Goal: Information Seeking & Learning: Learn about a topic

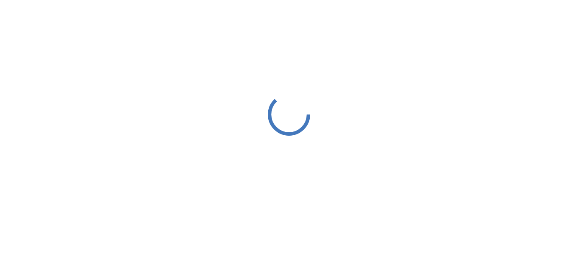
scroll to position [0, 0]
click div "**********"
click div "No time set"
click div "Unit0TurtleAvatar 3 items • No time set"
click div "4 items • No time set"
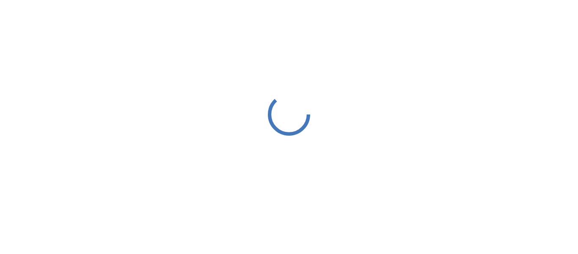
click div "7 items • 38 min total"
click span "U2M4: Looping"
click span "Day 11"
click div "1 items • 10 min total"
click div "D9-12: Module Wrap Up 5 items • 1h total"
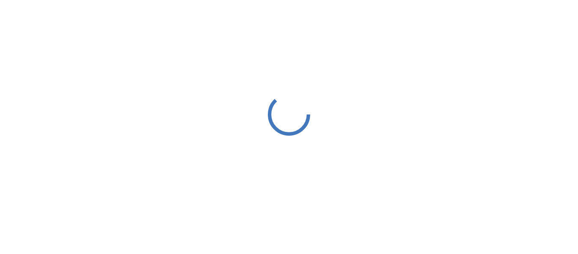
click div "D4-5: AND, [GEOGRAPHIC_DATA], NOT 5 items • 40 min total"
click span "U1M2: Using Classes and Objects"
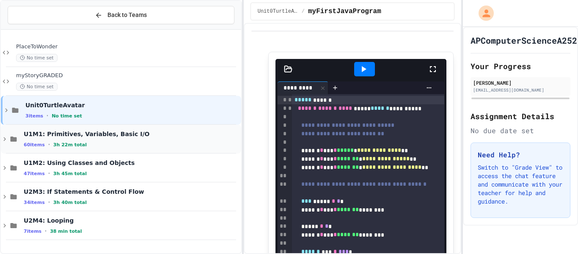
click at [54, 144] on span "3h 22m total" at bounding box center [69, 145] width 33 height 6
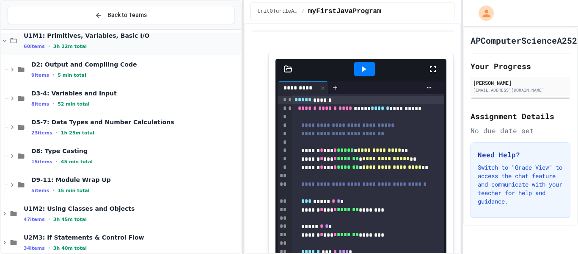
scroll to position [98, 0]
click at [105, 132] on div "23 items • 1h 25m total" at bounding box center [135, 133] width 208 height 7
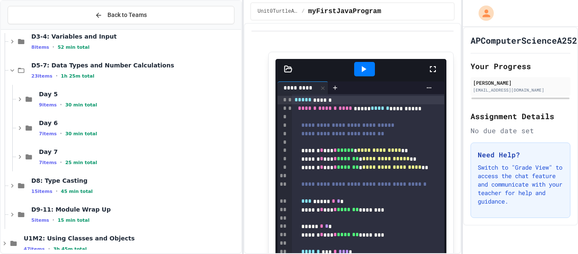
scroll to position [163, 0]
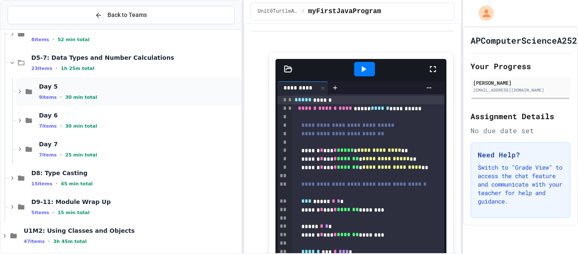
click at [81, 105] on div "Day 5 9 items • 30 min total" at bounding box center [128, 91] width 225 height 29
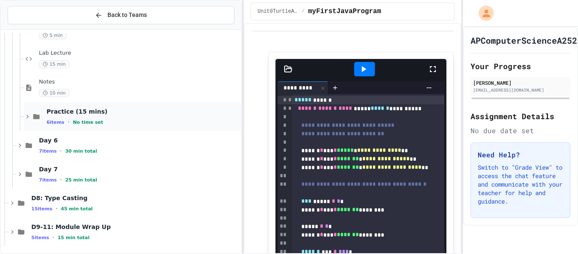
click at [116, 116] on div "Practice (15 mins) 6 items • No time set" at bounding box center [143, 117] width 193 height 18
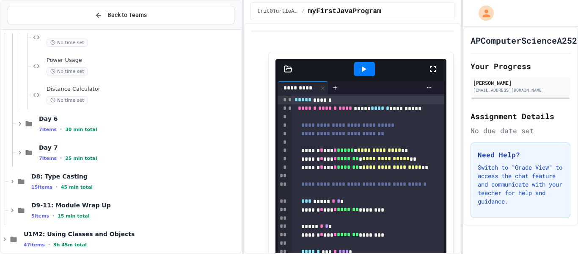
scroll to position [514, 0]
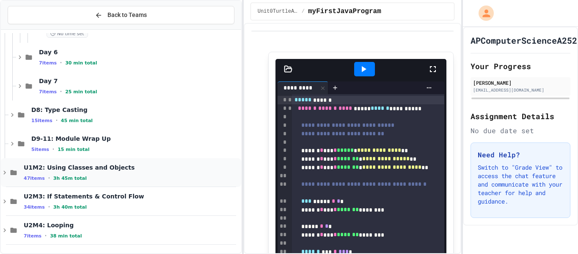
click at [101, 164] on span "U1M2: Using Classes and Objects" at bounding box center [132, 167] width 216 height 8
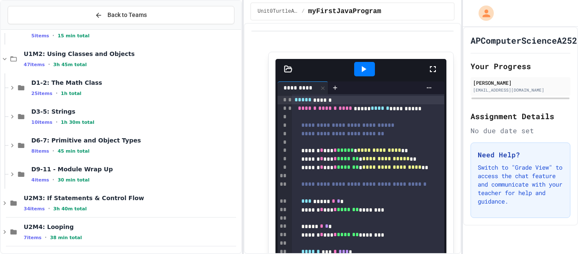
scroll to position [629, 0]
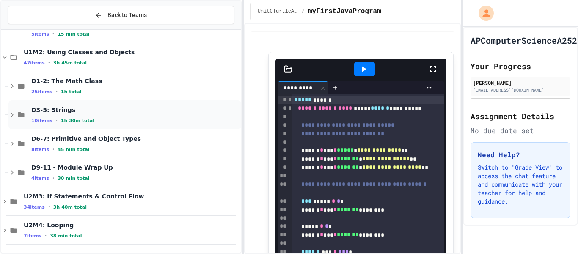
click at [86, 118] on span "1h 30m total" at bounding box center [77, 121] width 33 height 6
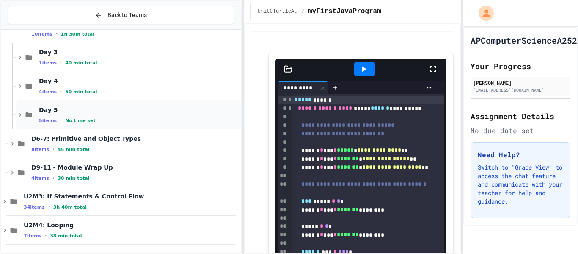
click at [85, 122] on span "No time set" at bounding box center [80, 121] width 30 height 6
click at [94, 116] on div "Practice (20 mins) 5 items • No time set" at bounding box center [143, 115] width 193 height 18
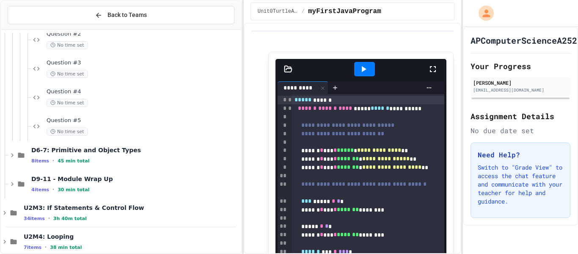
scroll to position [888, 0]
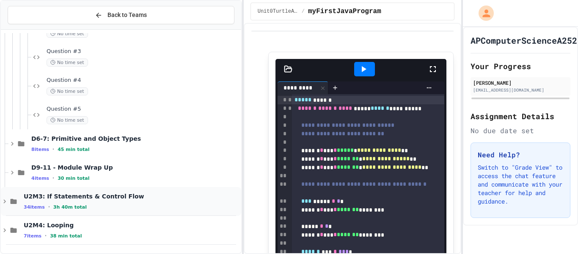
click at [105, 206] on div "34 items • 3h 40m total" at bounding box center [132, 206] width 216 height 7
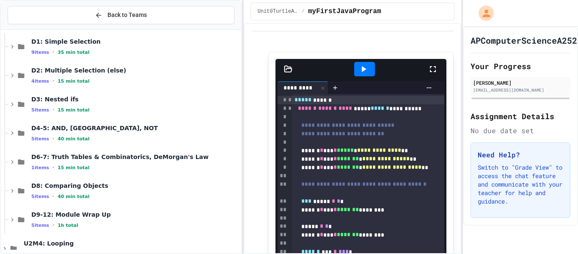
scroll to position [1072, 0]
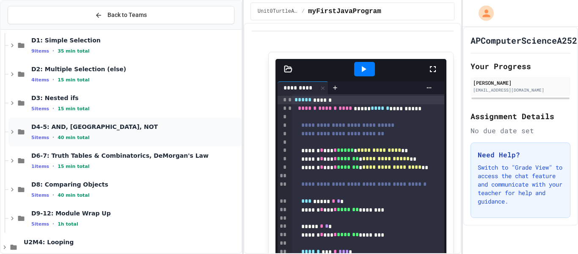
click at [52, 130] on div "D4-5: AND, [GEOGRAPHIC_DATA], NOT 5 items • 40 min total" at bounding box center [135, 132] width 208 height 18
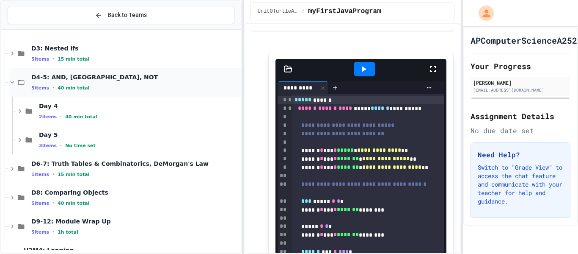
scroll to position [1125, 0]
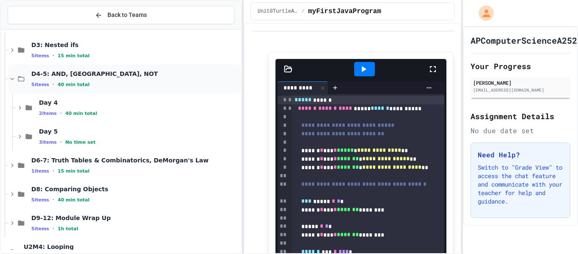
click at [55, 136] on div "Day 5 3 items • No time set" at bounding box center [139, 136] width 201 height 18
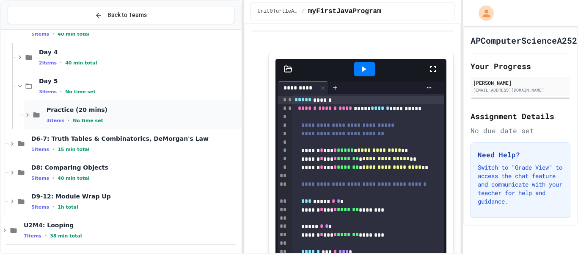
click at [118, 121] on div "3 items • No time set" at bounding box center [143, 120] width 193 height 7
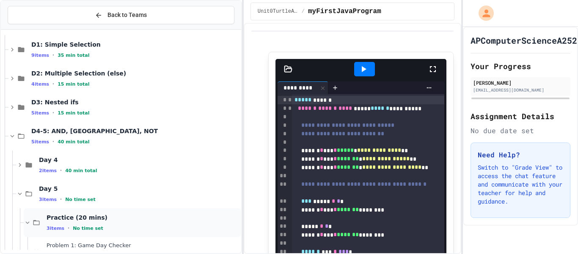
scroll to position [1052, 0]
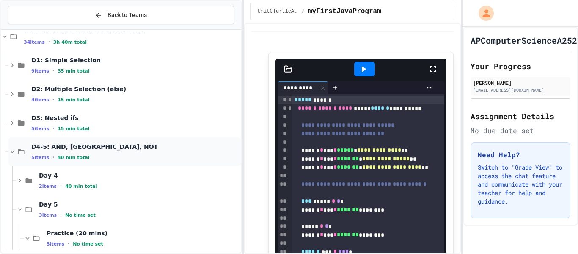
click at [106, 149] on span "D4-5: AND, [GEOGRAPHIC_DATA], NOT" at bounding box center [135, 147] width 208 height 8
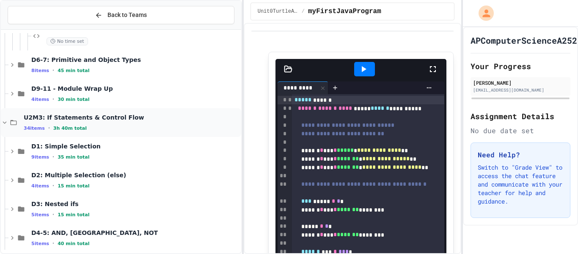
click at [100, 119] on span "U2M3: If Statements & Control Flow" at bounding box center [132, 117] width 216 height 8
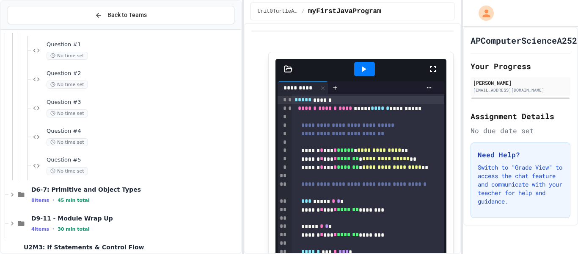
scroll to position [834, 0]
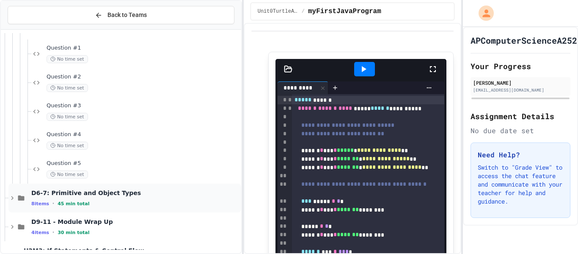
click at [114, 205] on div "8 items • 45 min total" at bounding box center [135, 203] width 208 height 7
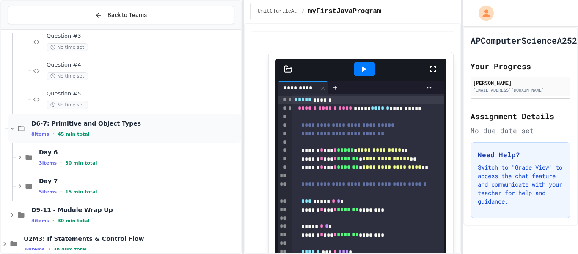
scroll to position [945, 0]
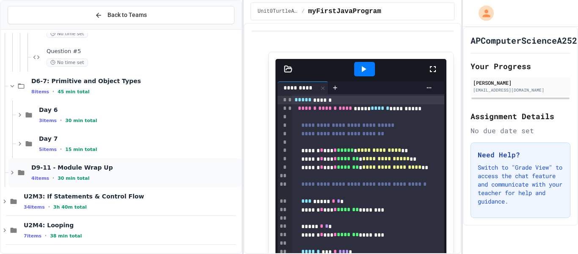
click at [100, 175] on div "4 items • 30 min total" at bounding box center [135, 177] width 208 height 7
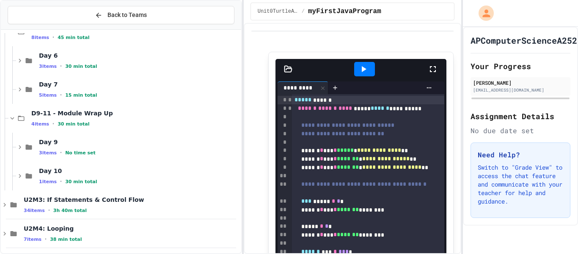
scroll to position [1003, 0]
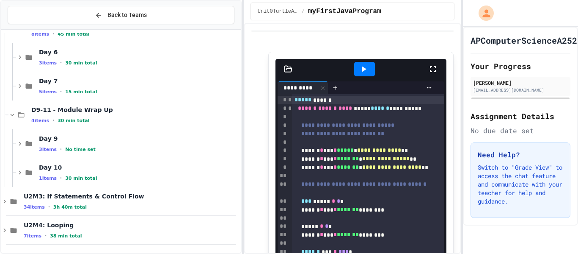
click at [100, 175] on div "1 items • 30 min total" at bounding box center [139, 177] width 201 height 7
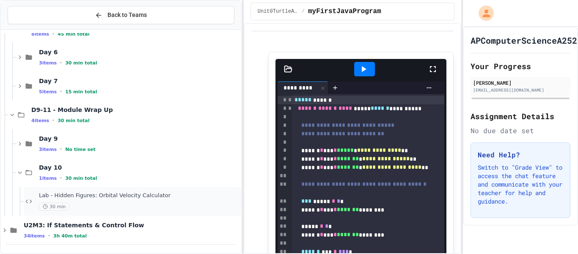
click at [123, 202] on div "30 min" at bounding box center [139, 206] width 201 height 8
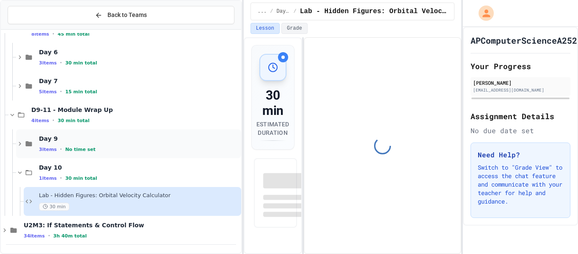
click at [70, 139] on span "Day 9" at bounding box center [139, 139] width 201 height 8
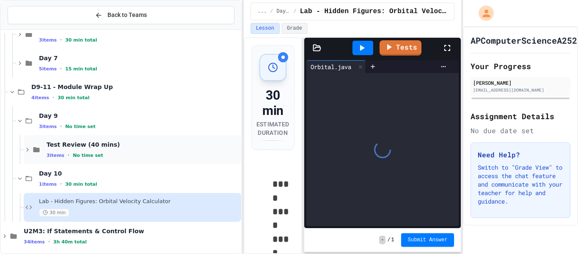
click at [71, 145] on span "Test Review (40 mins)" at bounding box center [143, 145] width 193 height 8
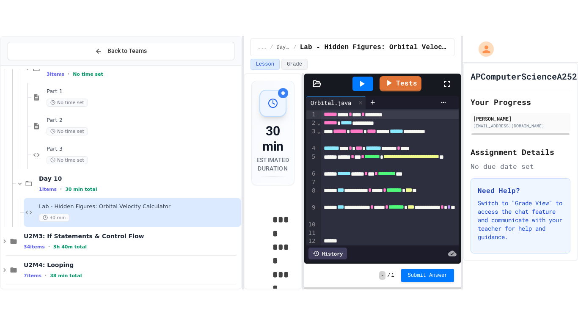
scroll to position [1146, 0]
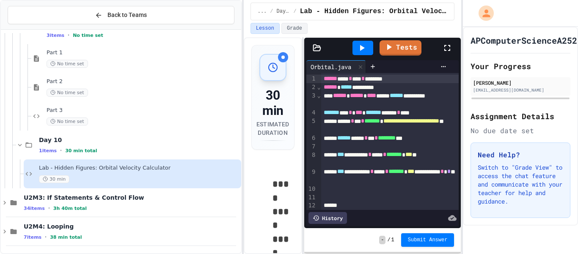
click at [449, 47] on icon at bounding box center [447, 48] width 10 height 10
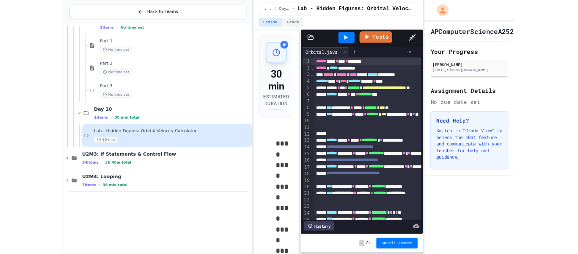
scroll to position [1075, 0]
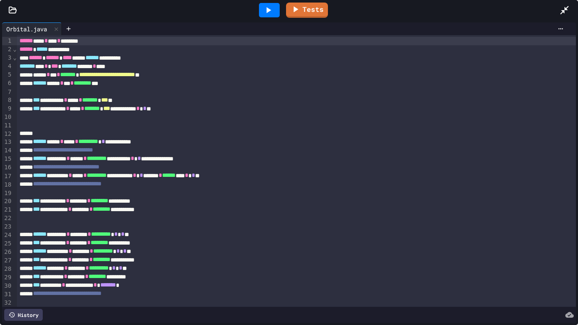
click at [570, 7] on div at bounding box center [569, 10] width 19 height 23
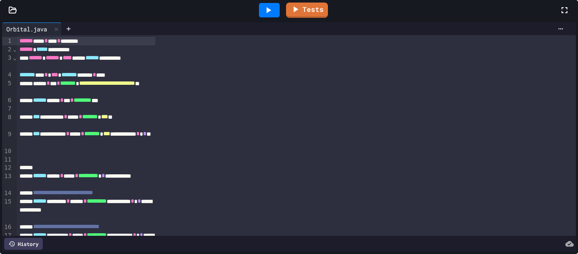
scroll to position [989, 0]
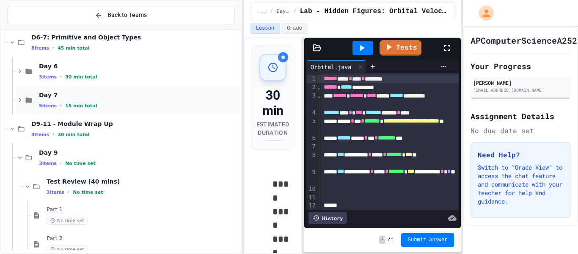
click at [141, 97] on span "Day 7" at bounding box center [139, 95] width 201 height 8
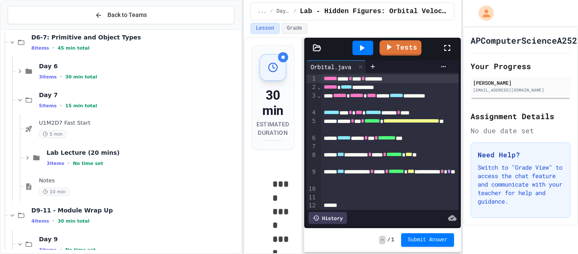
scroll to position [999, 0]
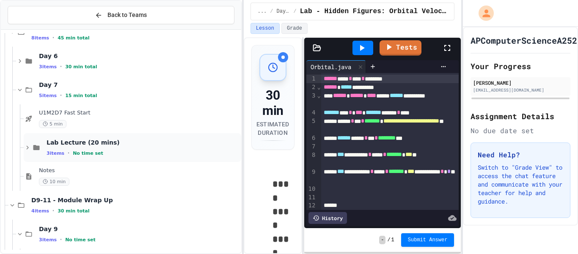
click at [138, 146] on div "Lab Lecture (20 mins) 3 items • No time set" at bounding box center [143, 147] width 193 height 18
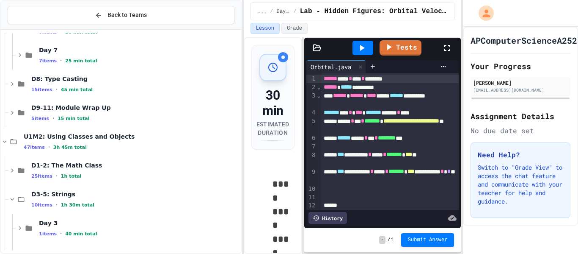
scroll to position [544, 0]
click at [118, 107] on span "D9-11: Module Wrap Up" at bounding box center [135, 108] width 208 height 8
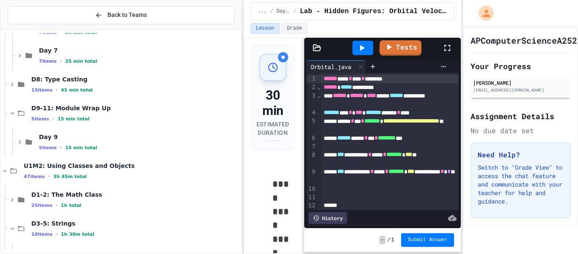
scroll to position [559, 0]
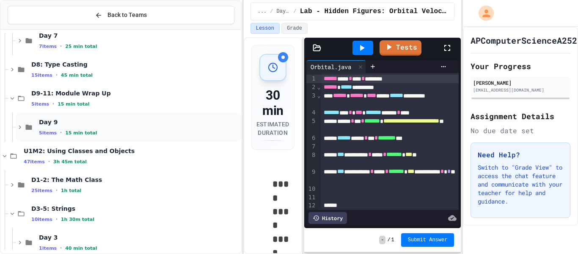
click at [122, 125] on span "Day 9" at bounding box center [139, 122] width 201 height 8
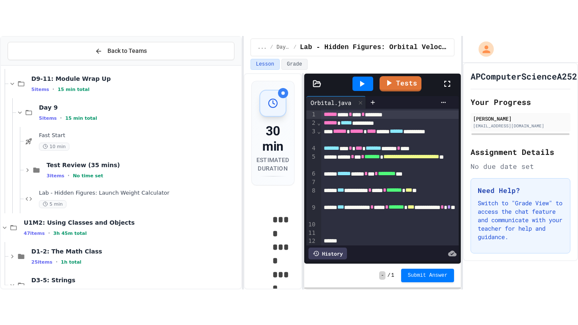
scroll to position [610, 0]
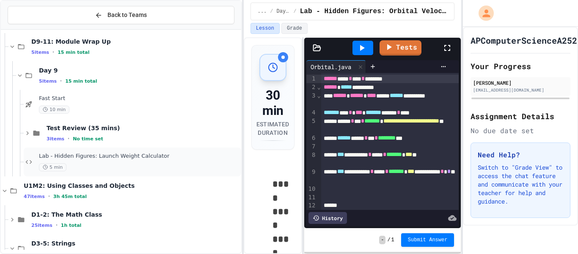
click at [135, 162] on div "Lab - Hidden Figures: Launch Weight Calculator 5 min" at bounding box center [139, 161] width 201 height 19
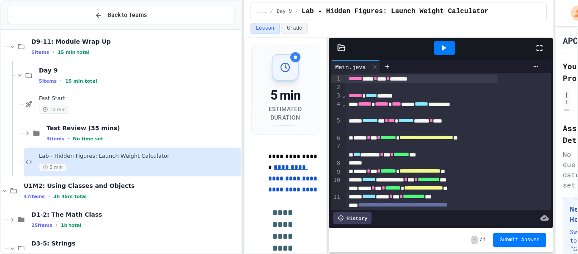
click at [571, 97] on div "**********" at bounding box center [289, 127] width 578 height 254
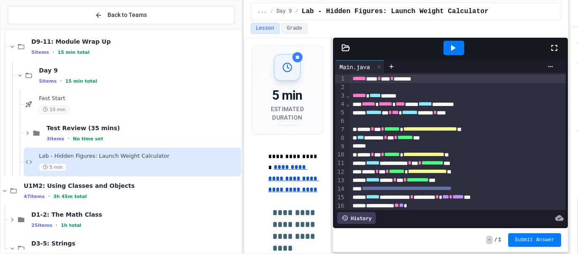
click at [554, 46] on icon at bounding box center [555, 48] width 10 height 10
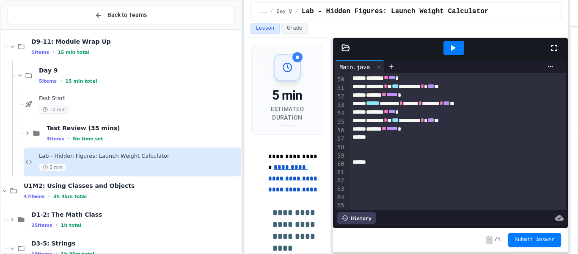
scroll to position [431, 0]
